Goal: Transaction & Acquisition: Purchase product/service

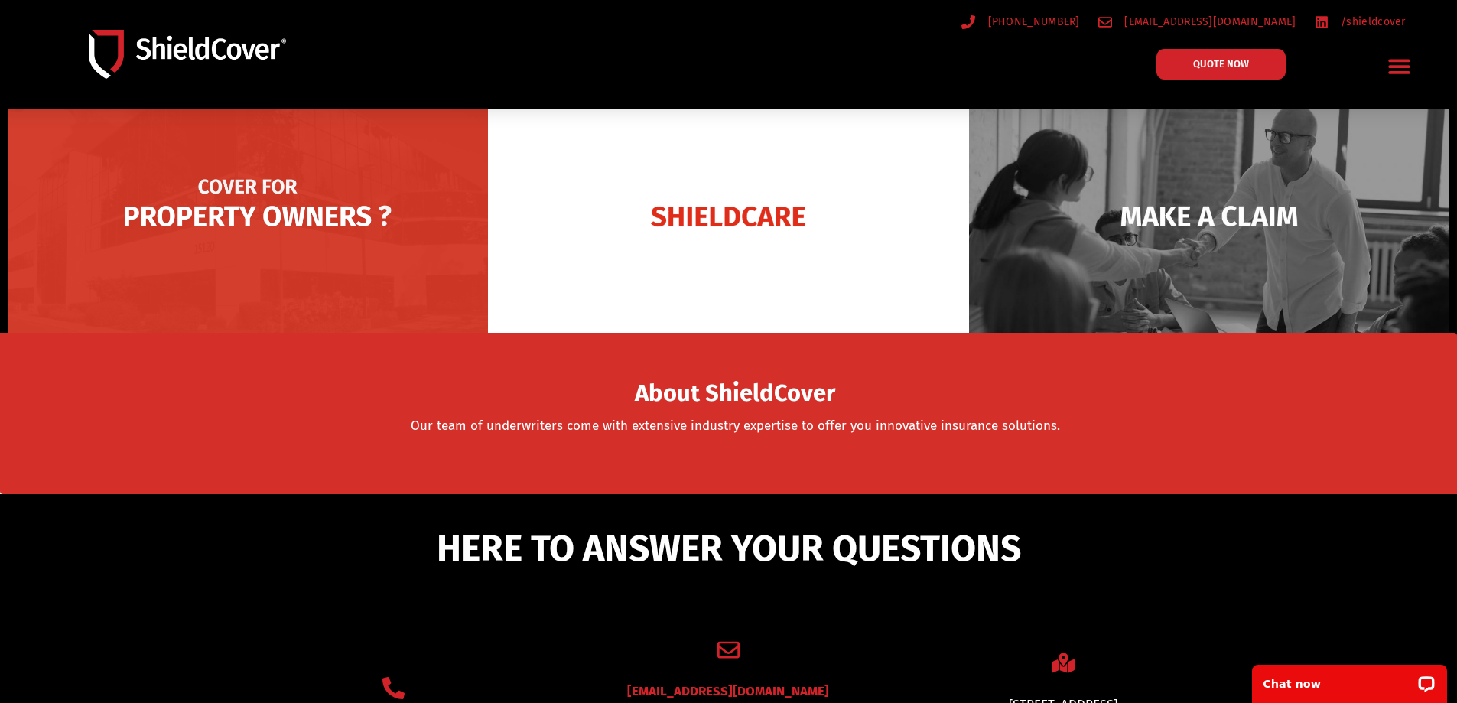
click at [220, 209] on img at bounding box center [248, 215] width 480 height 233
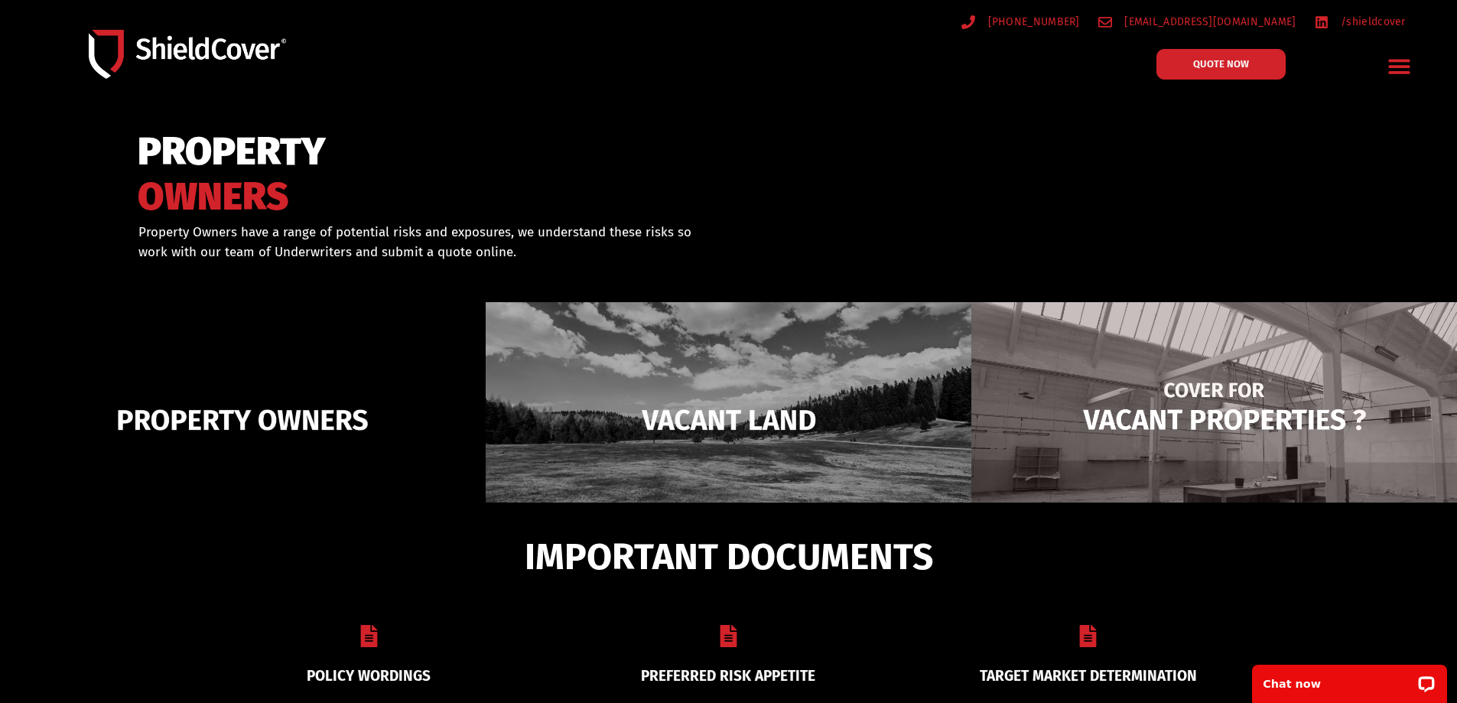
click at [1193, 428] on img at bounding box center [1214, 420] width 486 height 236
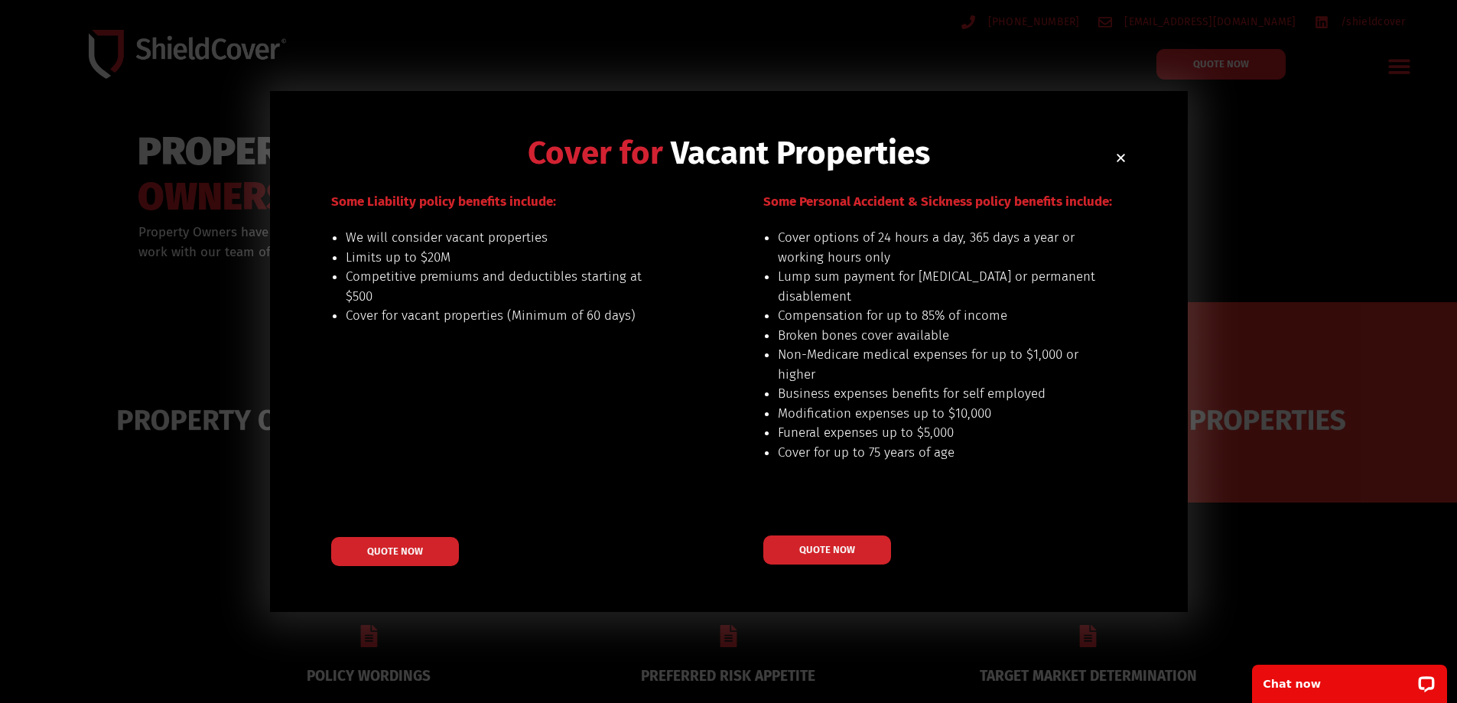
click at [1120, 159] on use "Close" at bounding box center [1121, 158] width 8 height 8
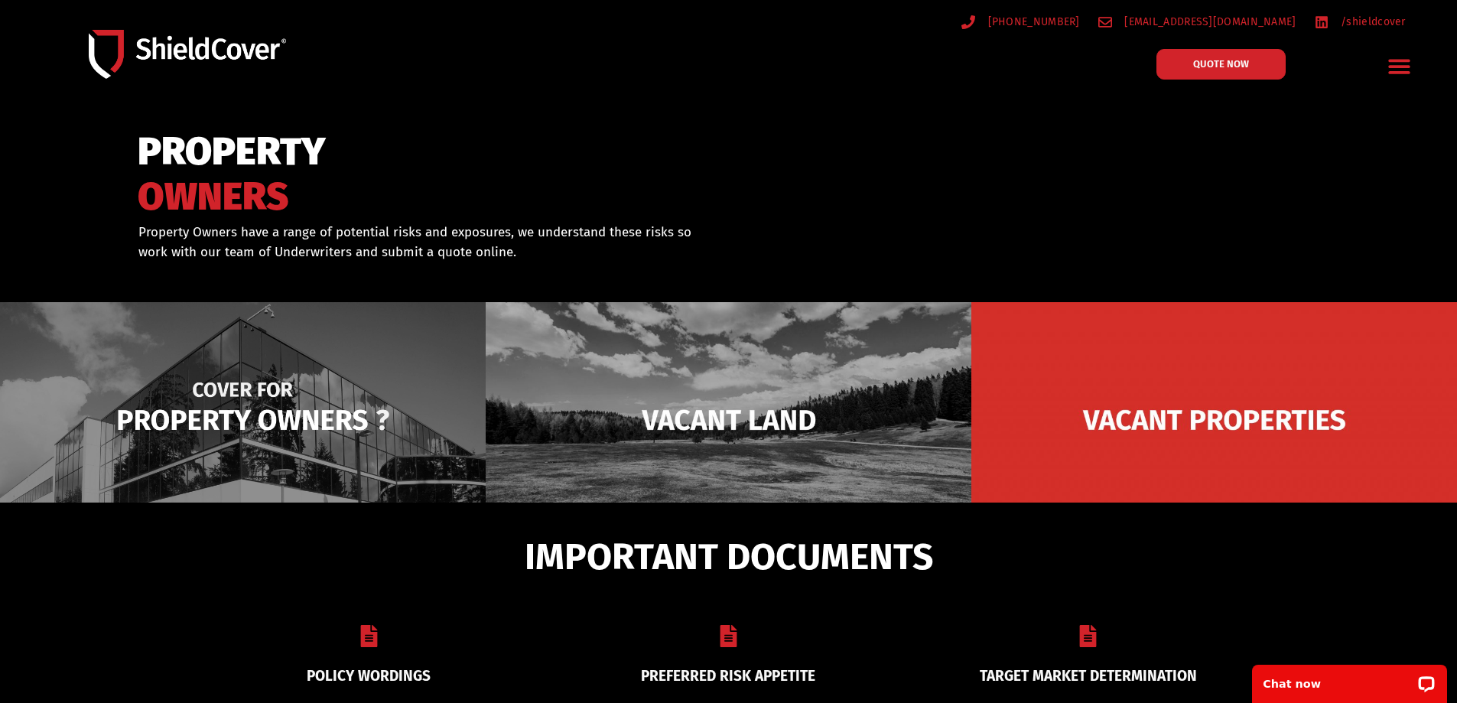
click at [265, 421] on img at bounding box center [243, 420] width 486 height 236
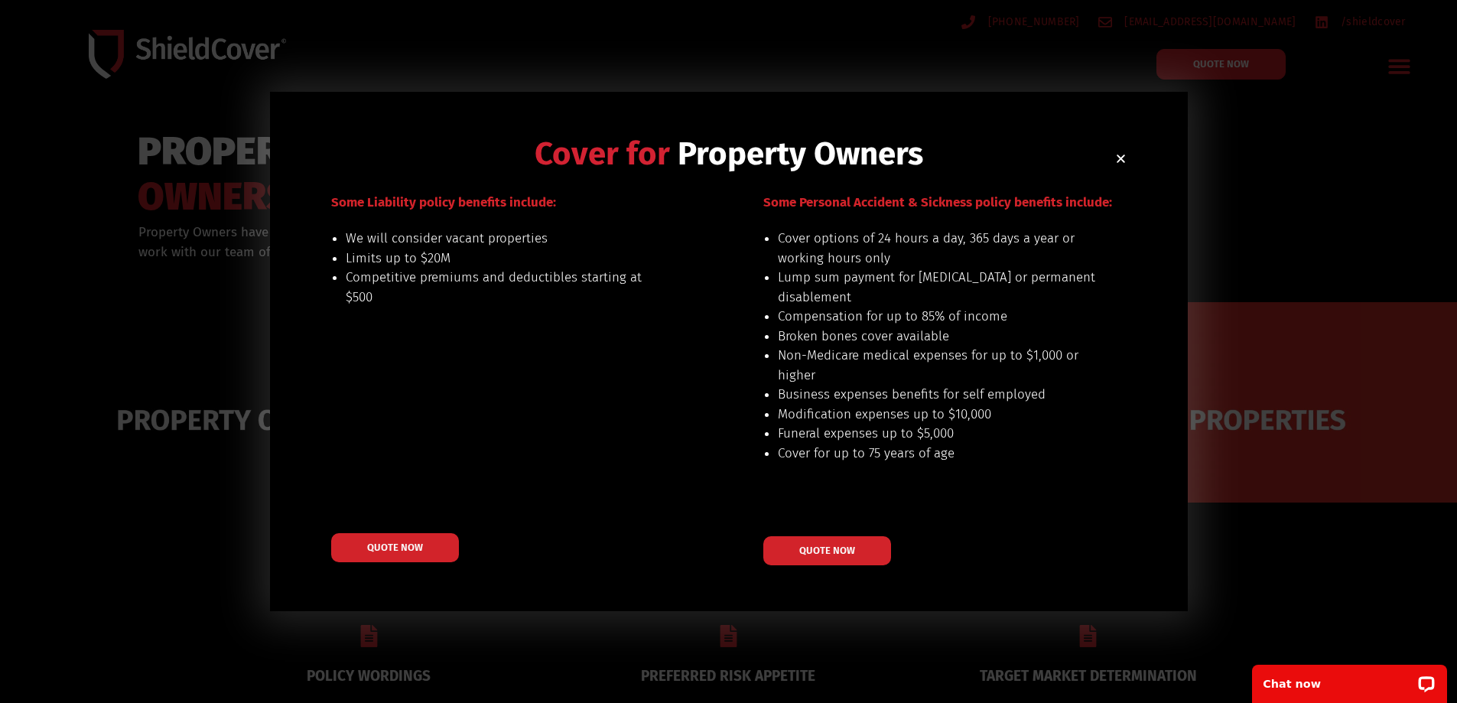
click at [1124, 159] on icon "Close" at bounding box center [1120, 158] width 11 height 11
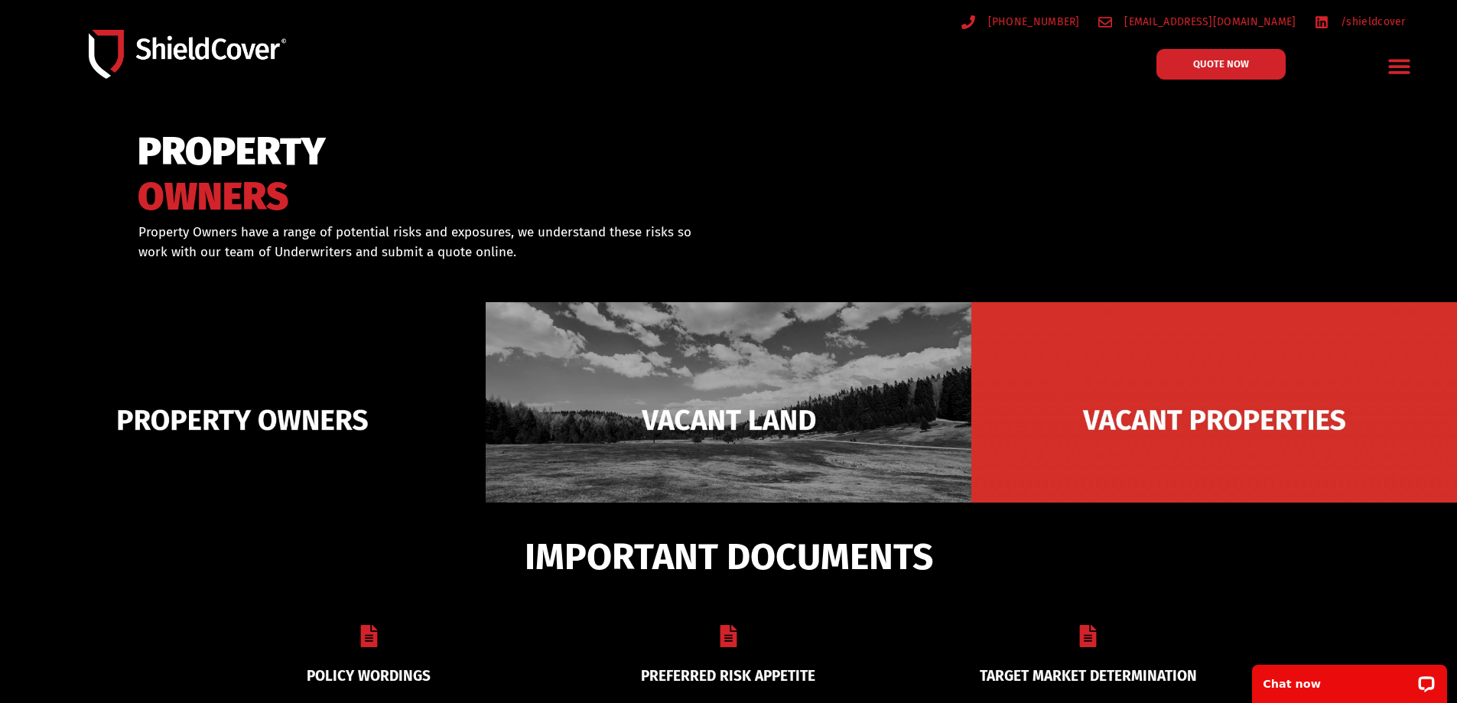
click at [1400, 63] on icon "Menu Toggle" at bounding box center [1399, 66] width 24 height 24
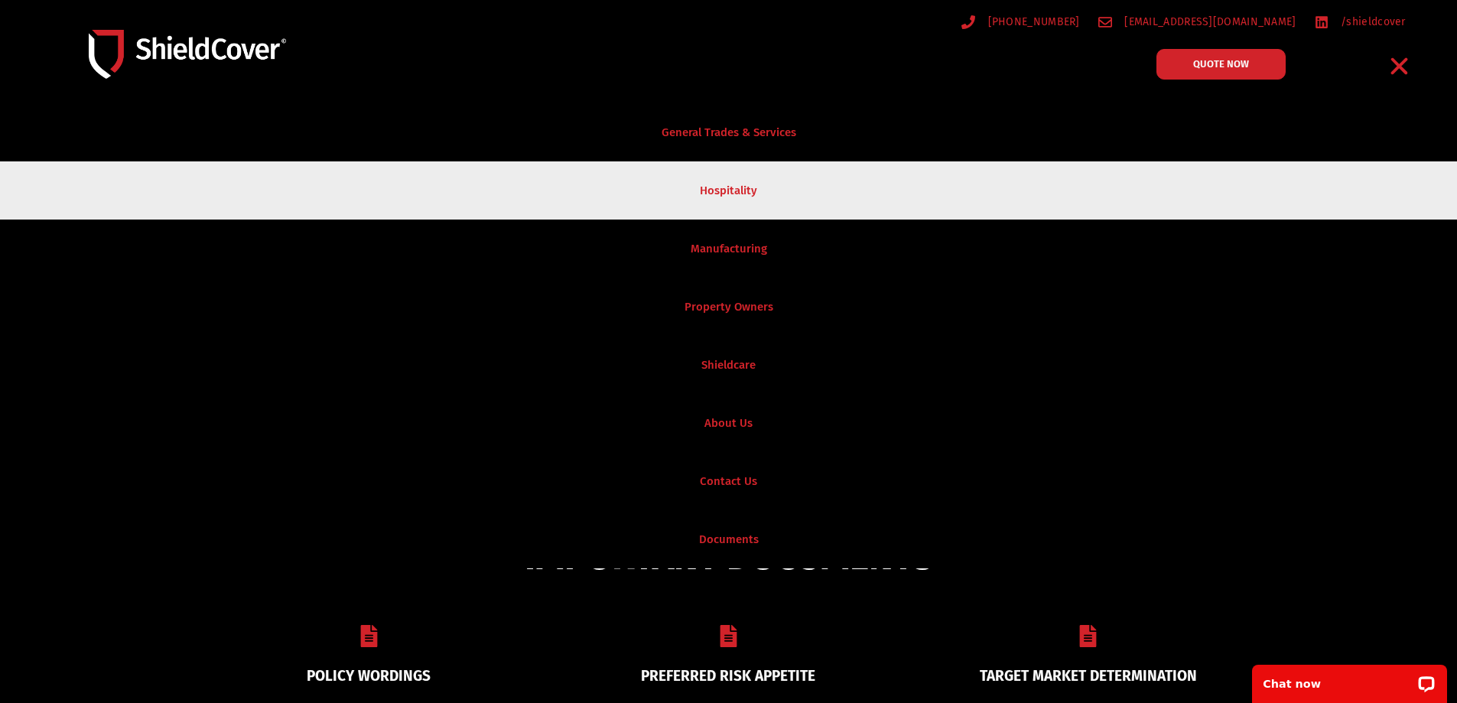
click at [741, 186] on link "Hospitality" at bounding box center [728, 190] width 1457 height 58
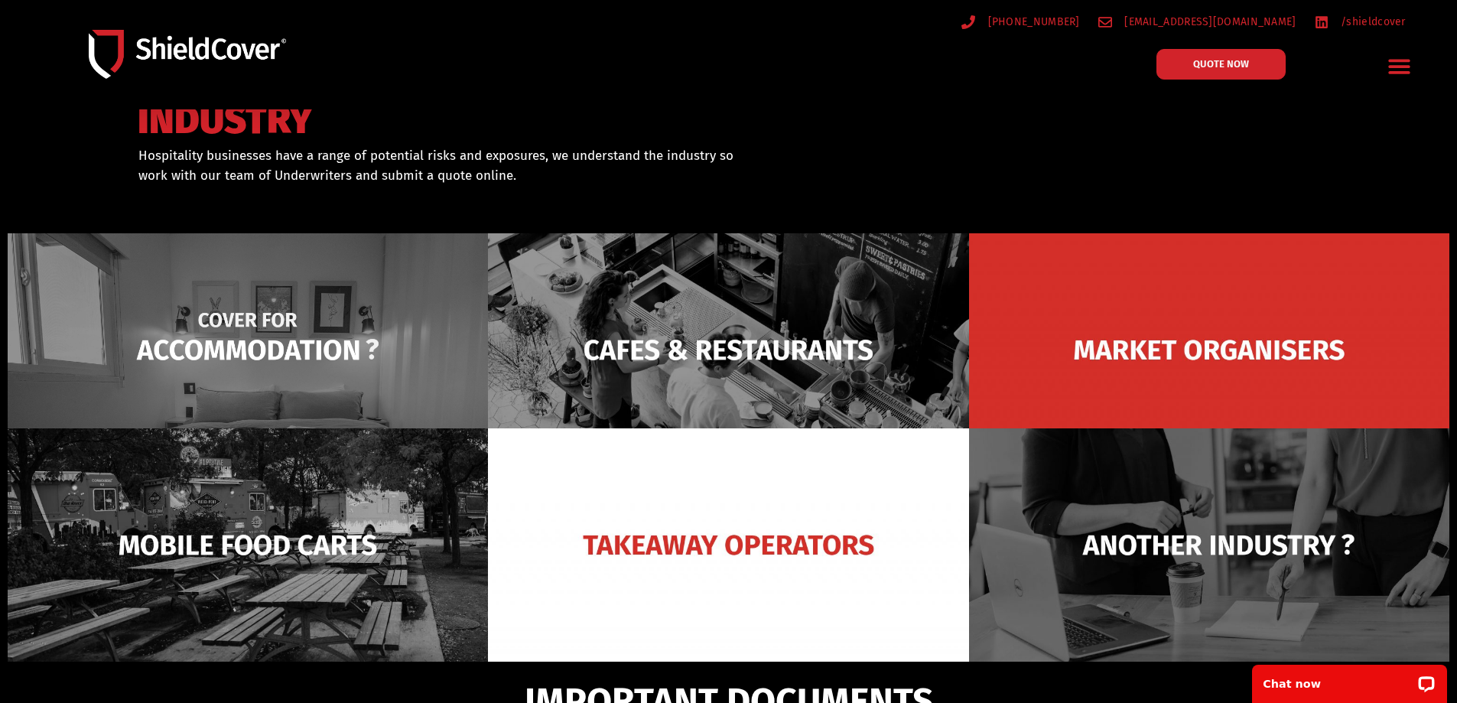
click at [205, 345] on img at bounding box center [248, 349] width 480 height 233
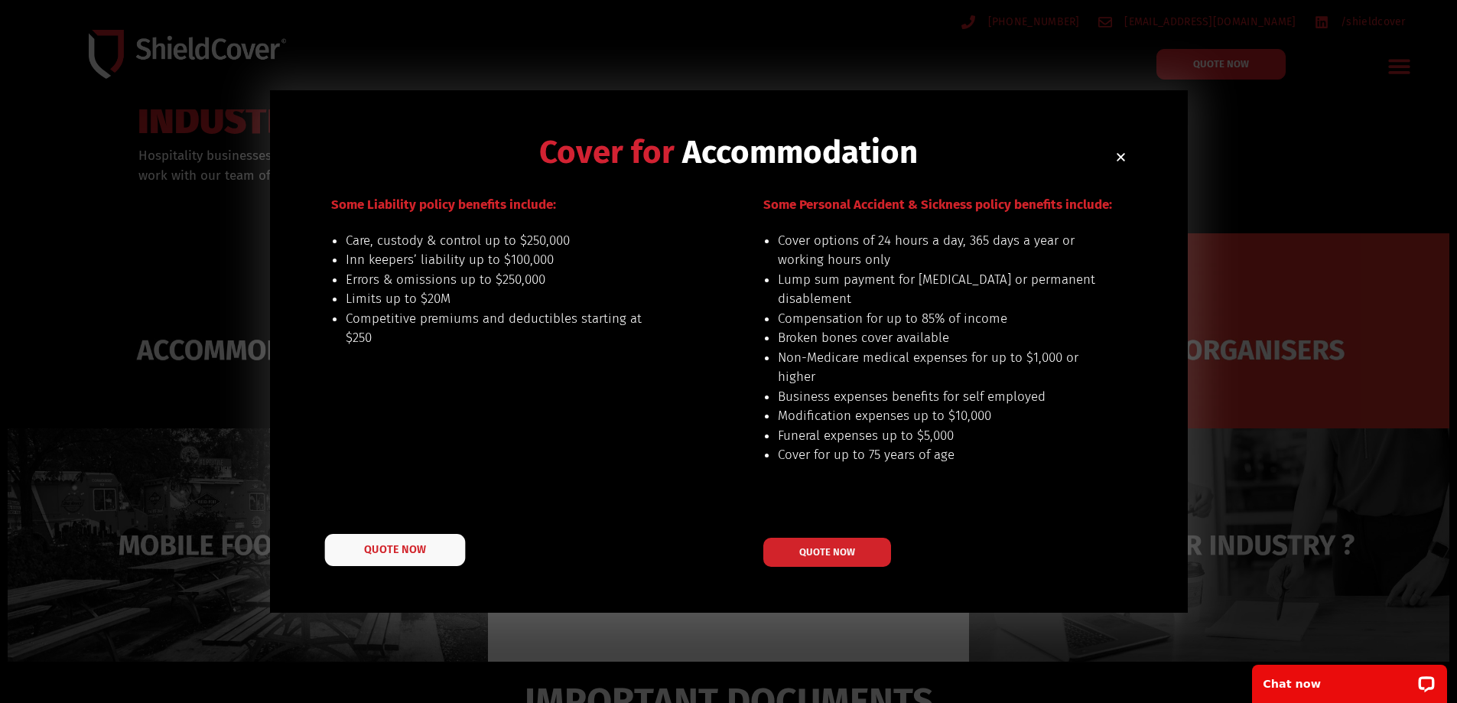
click at [399, 551] on span "QUOTE NOW" at bounding box center [394, 550] width 61 height 11
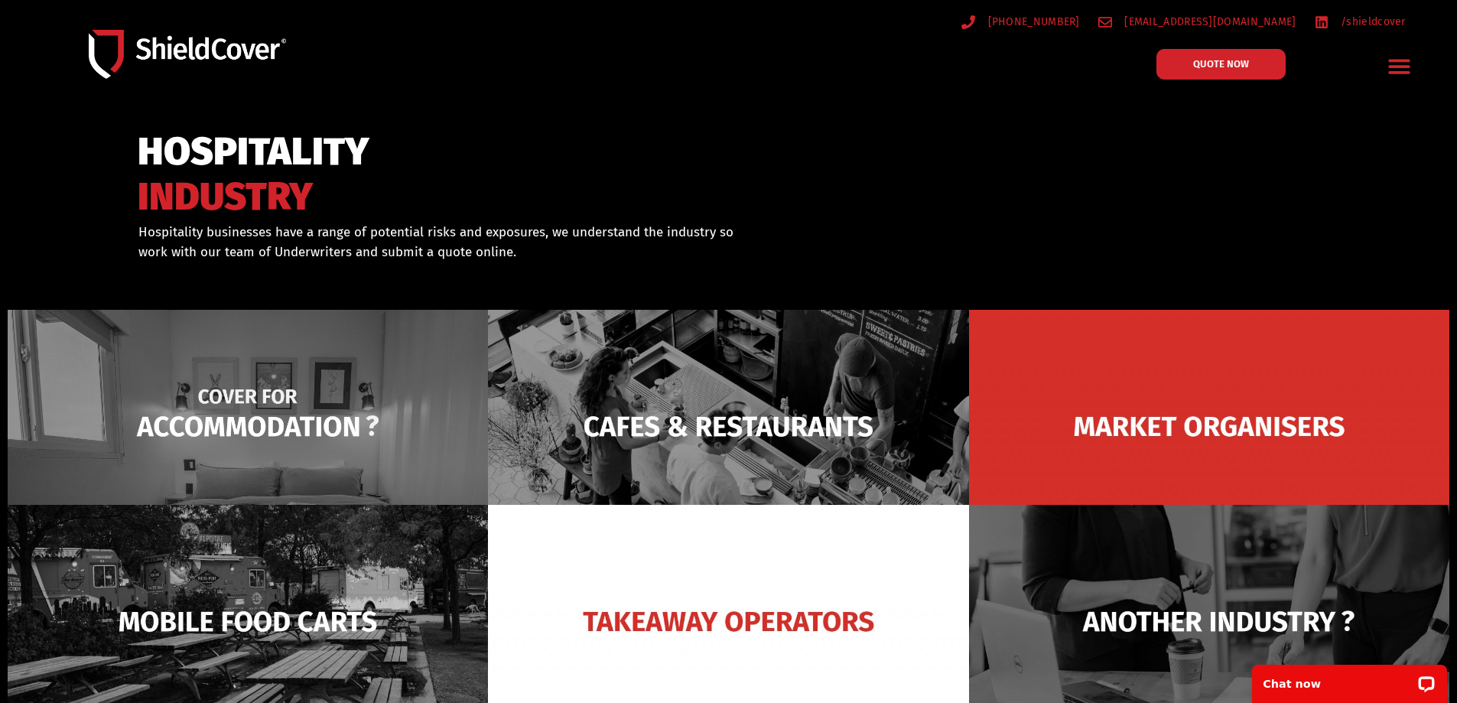
click at [236, 411] on img at bounding box center [248, 426] width 480 height 233
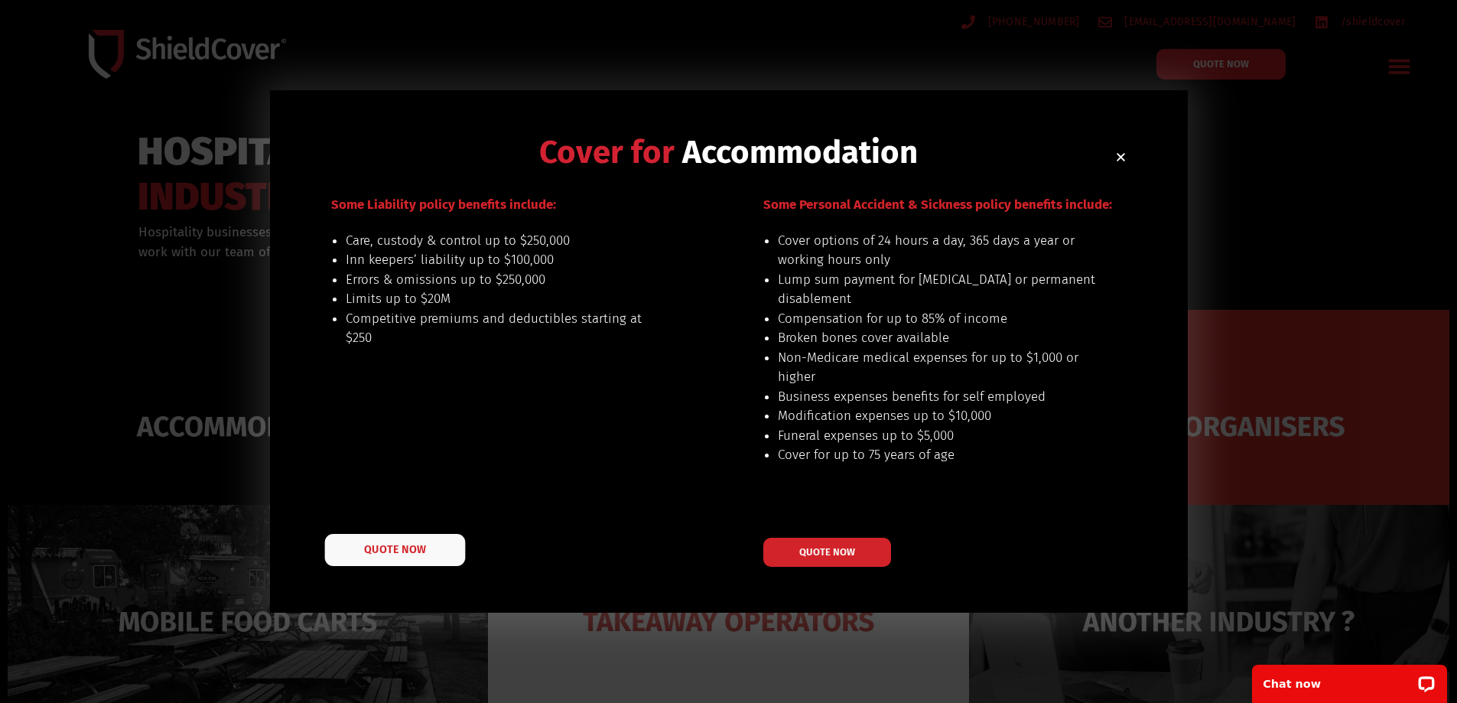
click at [369, 551] on span "QUOTE NOW" at bounding box center [394, 550] width 61 height 11
